Goal: Information Seeking & Learning: Check status

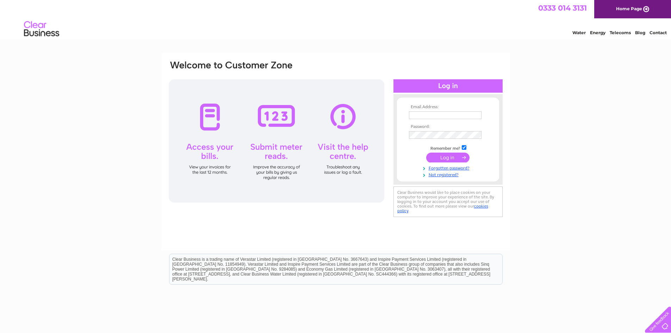
type input "sales@classicalcreations.co.uk"
click at [447, 159] on input "submit" at bounding box center [447, 157] width 43 height 10
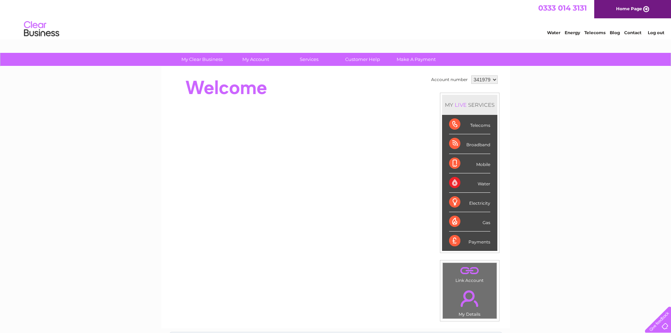
click at [494, 83] on select "341979 346931" at bounding box center [484, 79] width 26 height 8
select select "346931"
click at [471, 75] on select "341979 346931" at bounding box center [484, 79] width 26 height 8
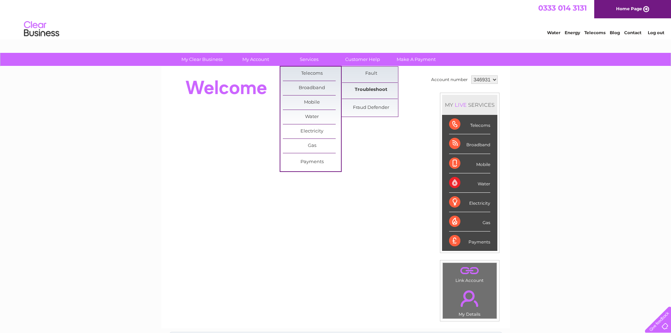
click at [373, 89] on link "Troubleshoot" at bounding box center [371, 90] width 58 height 14
click at [315, 84] on link "Broadband" at bounding box center [312, 88] width 58 height 14
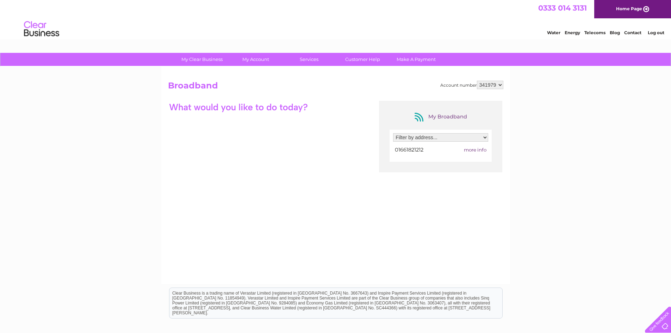
click at [485, 138] on select "Filter by address... [STREET_ADDRESS]" at bounding box center [440, 137] width 95 height 8
click at [503, 83] on select "341979 346931" at bounding box center [490, 85] width 26 height 8
select select "346931"
click at [477, 81] on select "341979 346931" at bounding box center [490, 85] width 26 height 8
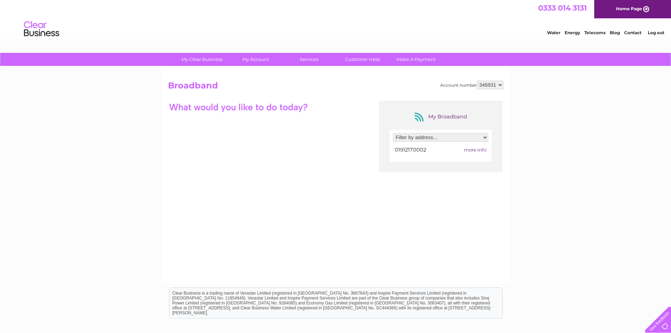
click at [484, 137] on select "Filter by address... [STREET_ADDRESS]" at bounding box center [440, 137] width 95 height 8
select select "1171728"
click at [393, 133] on select "Filter by address... Unit 3, Brunswick Industrial Estate, Brunswick Village, Ne…" at bounding box center [440, 137] width 95 height 8
click at [480, 149] on span "more info" at bounding box center [475, 150] width 23 height 6
click at [410, 149] on span "01912170002" at bounding box center [410, 149] width 31 height 6
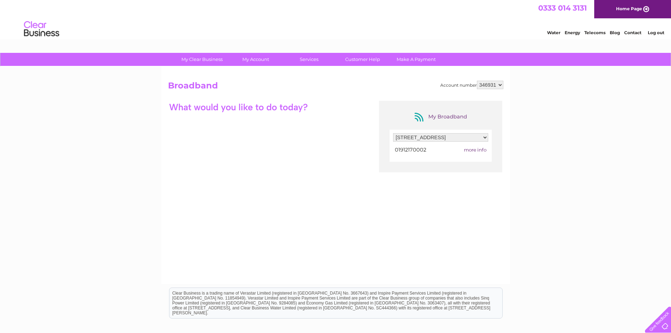
click at [475, 150] on span "more info" at bounding box center [475, 150] width 23 height 6
click at [475, 149] on span "more info" at bounding box center [475, 150] width 23 height 6
click at [486, 138] on select "Filter by address... Unit 3, Brunswick Industrial Estate, Brunswick Village, Ne…" at bounding box center [440, 137] width 95 height 8
click at [485, 138] on select "Filter by address... Unit 3, Brunswick Industrial Estate, Brunswick Village, Ne…" at bounding box center [440, 137] width 95 height 8
click at [481, 148] on span "more info" at bounding box center [475, 150] width 23 height 6
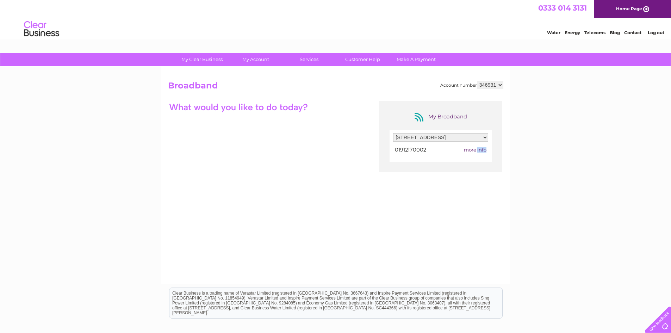
click at [481, 148] on span "more info" at bounding box center [475, 150] width 23 height 6
drag, startPoint x: 478, startPoint y: 148, endPoint x: 474, endPoint y: 148, distance: 3.9
click at [477, 148] on span "more info" at bounding box center [475, 150] width 23 height 6
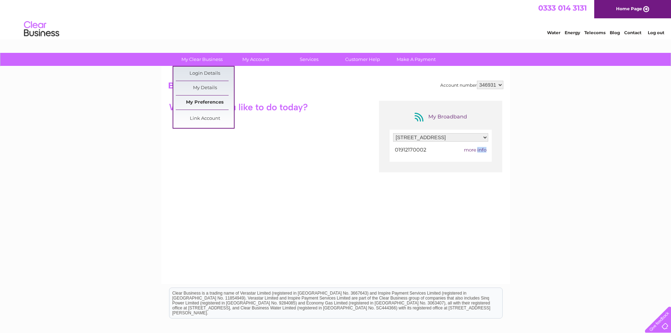
click at [213, 102] on link "My Preferences" at bounding box center [205, 102] width 58 height 14
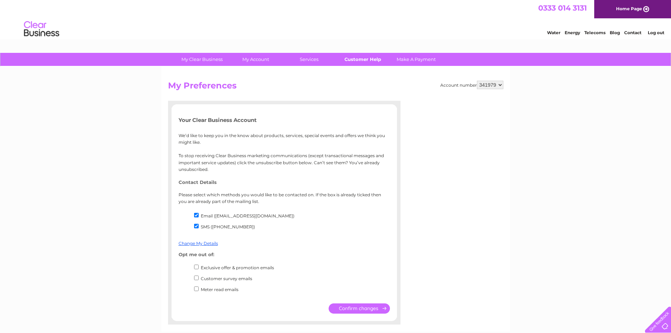
click at [350, 57] on link "Customer Help" at bounding box center [362, 59] width 58 height 13
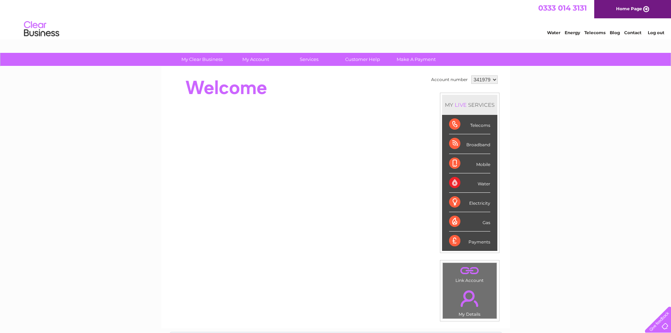
click at [655, 31] on link "Log out" at bounding box center [655, 32] width 17 height 5
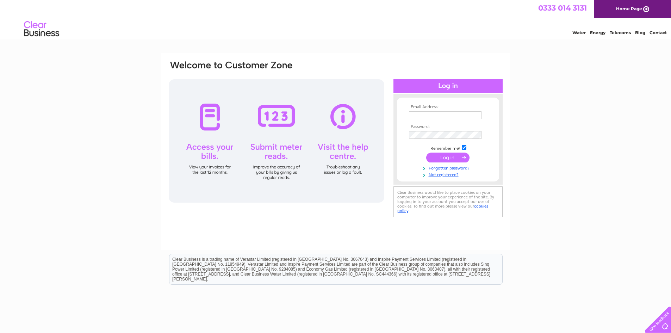
type input "sales@classicalcreations.co.uk"
click at [450, 157] on input "submit" at bounding box center [447, 157] width 43 height 10
